Goal: Information Seeking & Learning: Find contact information

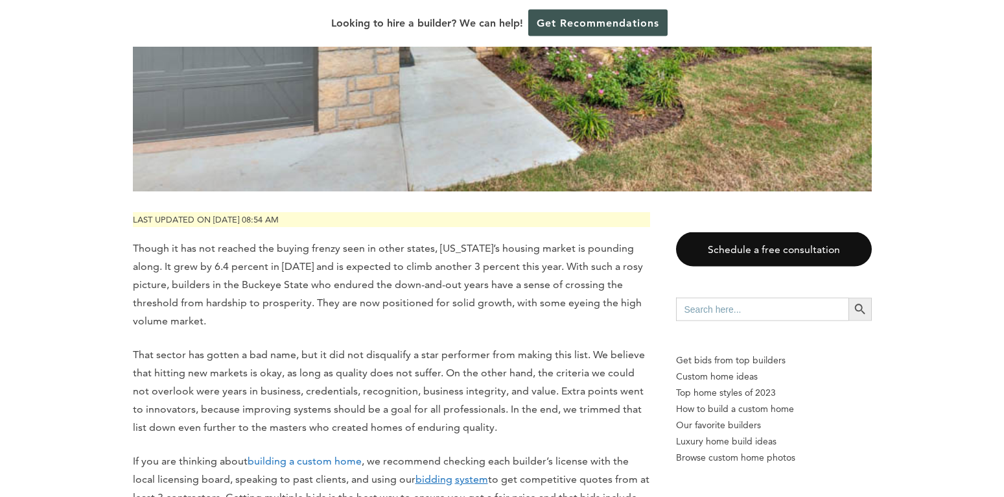
scroll to position [529, 0]
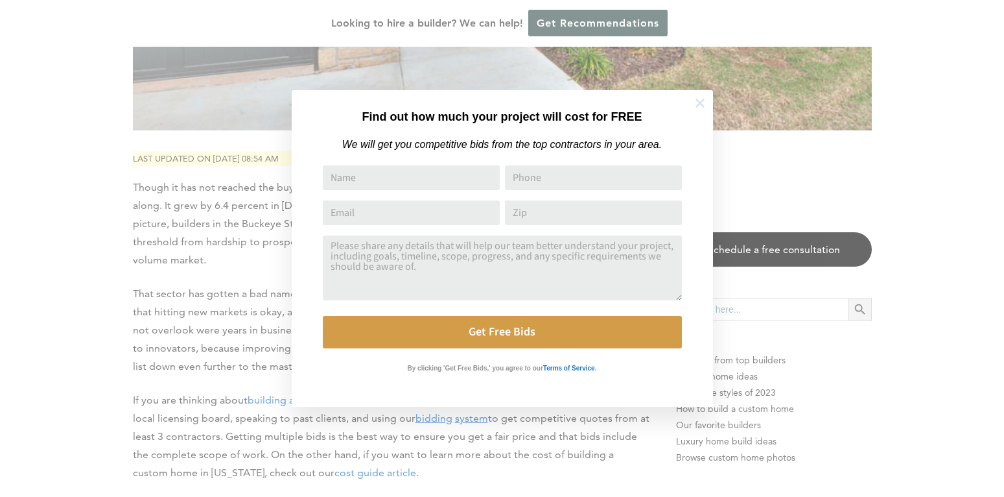
click at [700, 98] on icon at bounding box center [700, 103] width 14 height 14
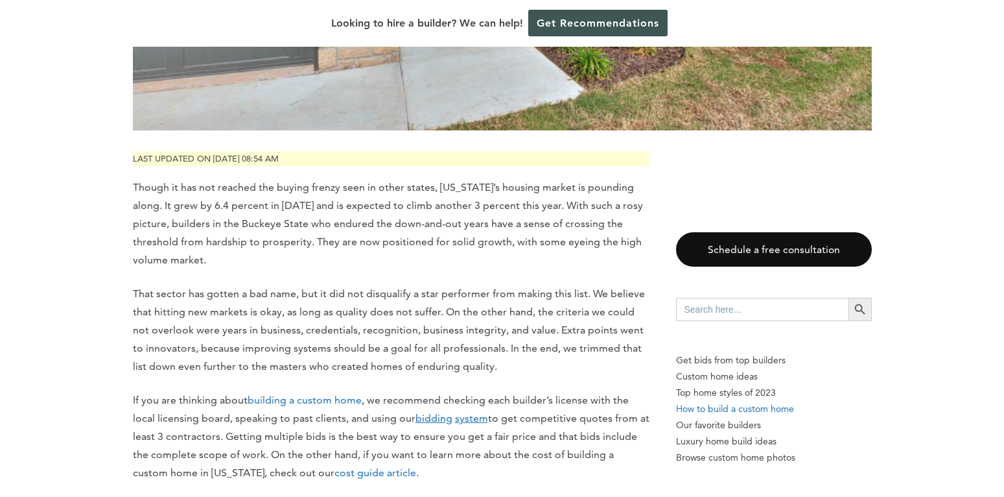
click at [738, 408] on p "How to build a custom home" at bounding box center [774, 409] width 196 height 16
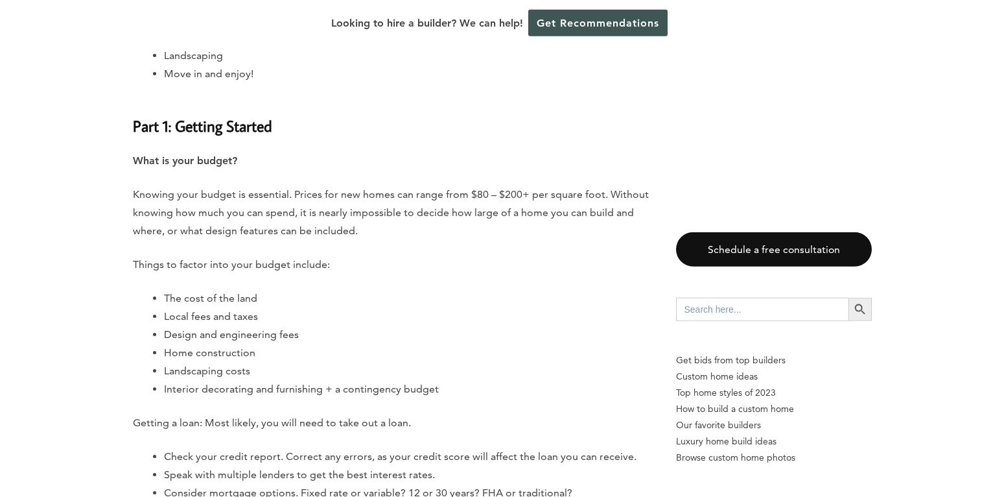
scroll to position [1455, 0]
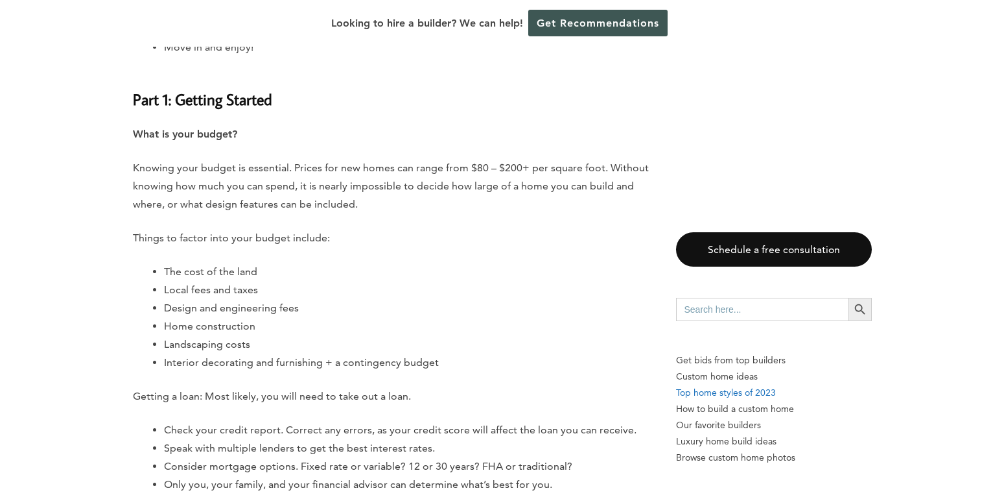
click at [711, 392] on p "Top home styles of 2023" at bounding box center [774, 392] width 196 height 16
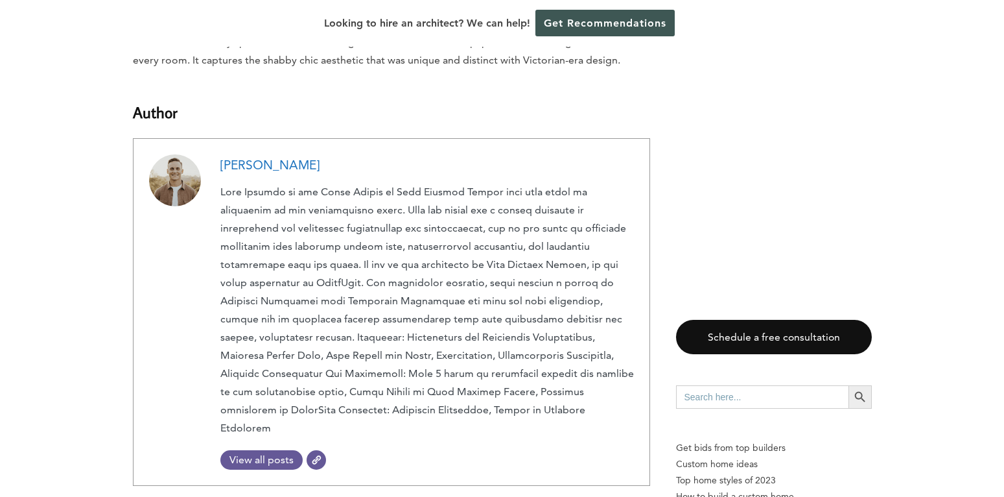
scroll to position [7153, 0]
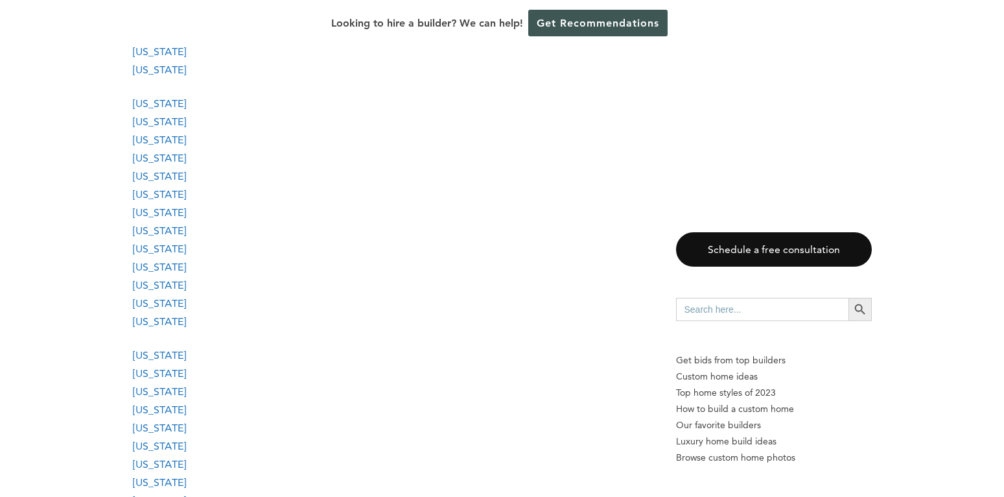
scroll to position [1455, 0]
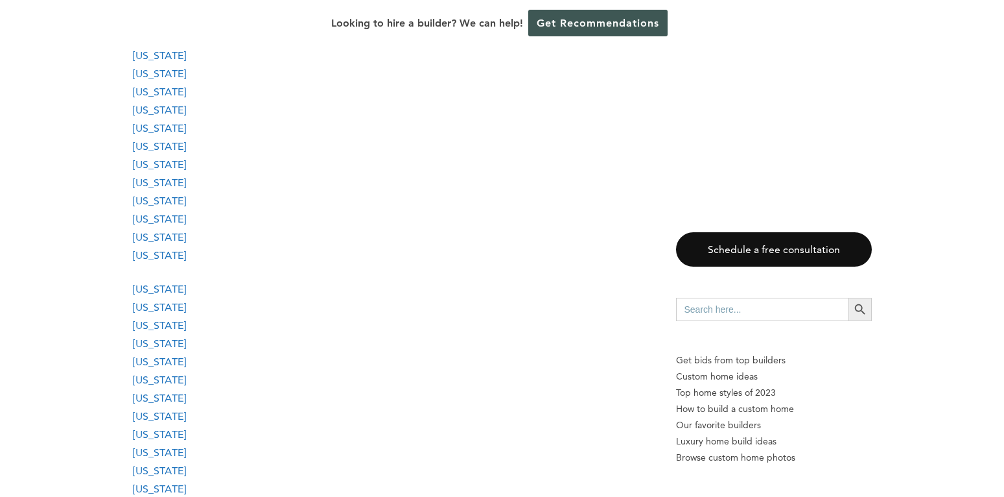
click at [148, 437] on link "[US_STATE]" at bounding box center [159, 434] width 53 height 12
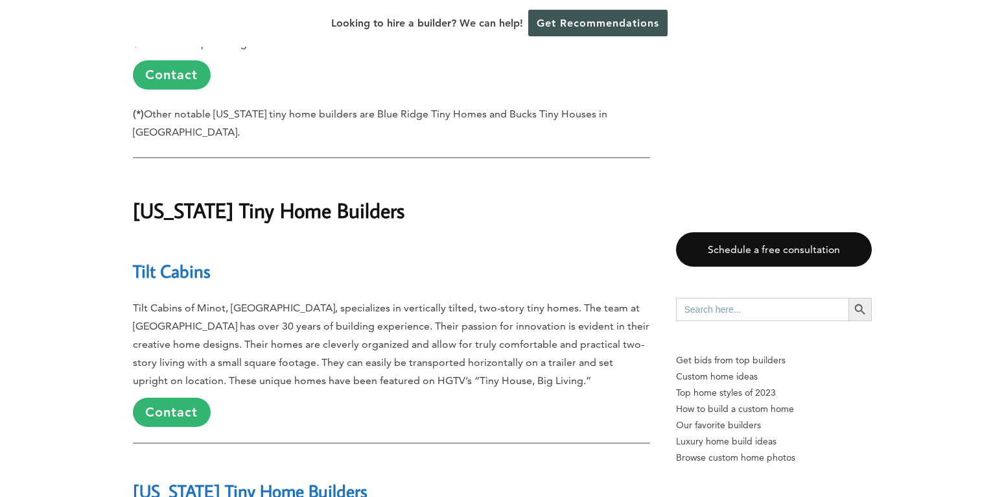
scroll to position [22992, 0]
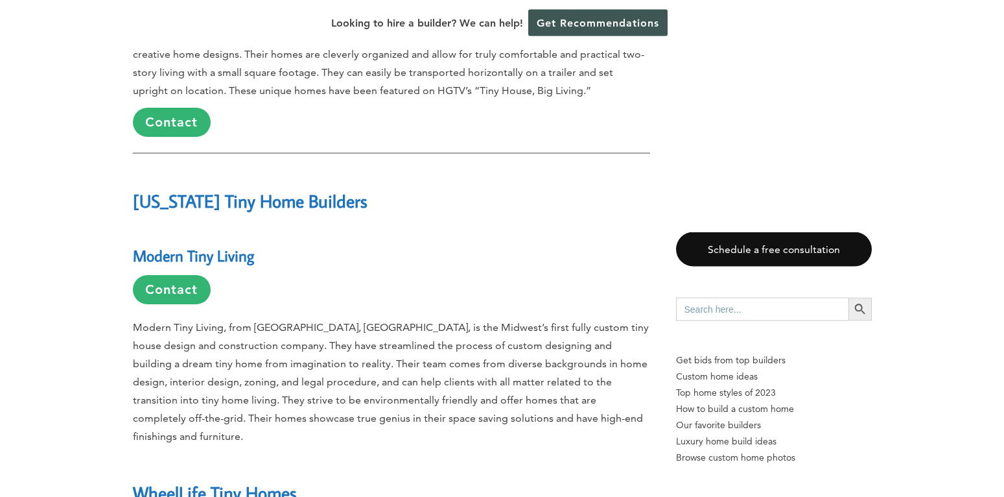
scroll to position [23190, 0]
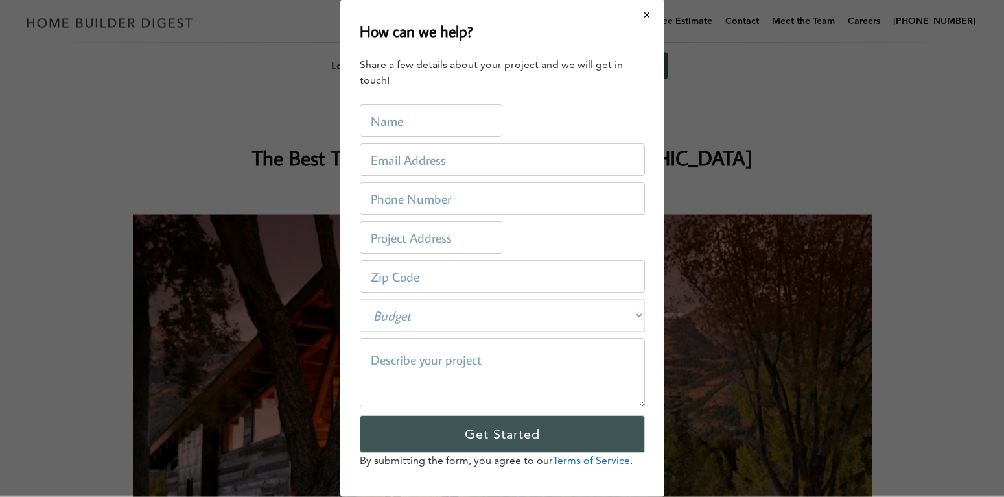
scroll to position [0, 0]
click at [646, 13] on button "Close modal" at bounding box center [647, 14] width 34 height 27
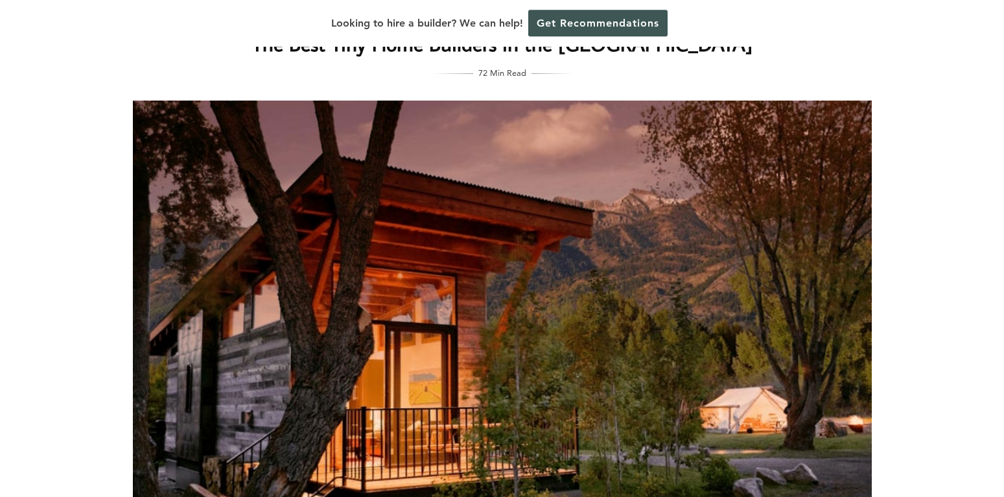
scroll to position [66, 0]
